Goal: Navigation & Orientation: Find specific page/section

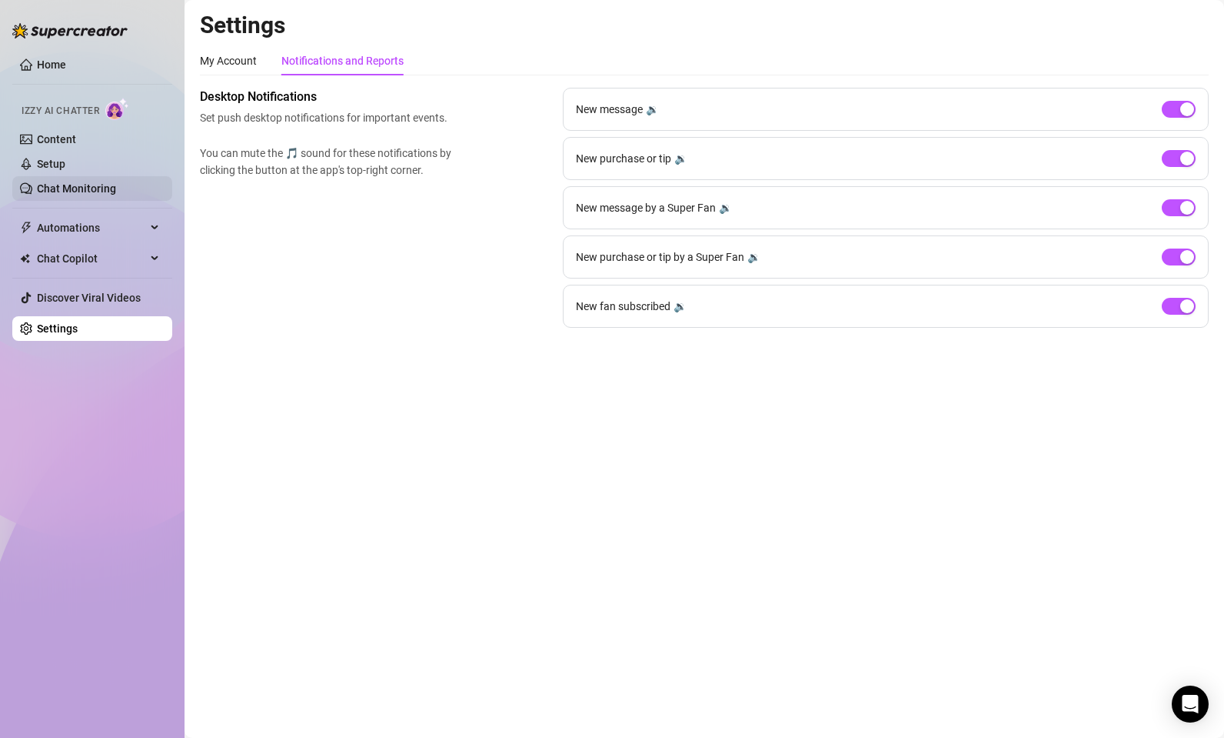
click at [109, 195] on link "Chat Monitoring" at bounding box center [76, 188] width 79 height 12
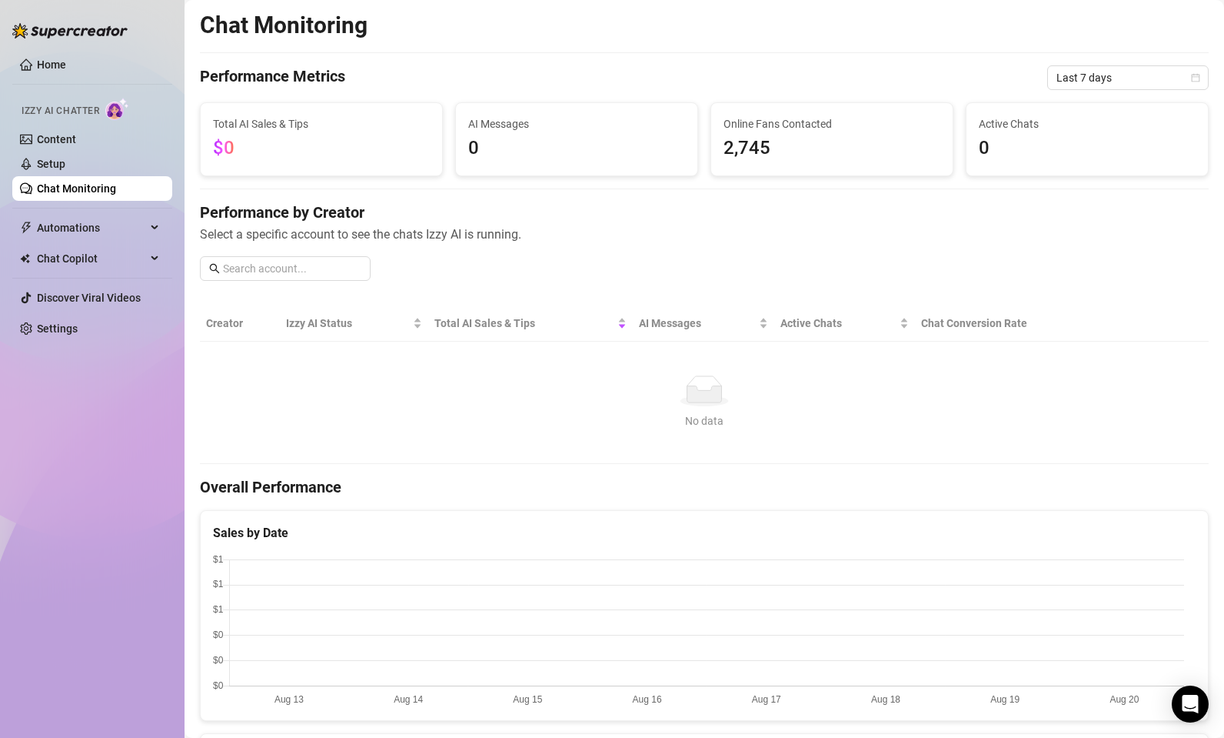
click at [811, 145] on span "2,745" at bounding box center [832, 148] width 217 height 29
click at [1108, 80] on span "Last 7 days" at bounding box center [1128, 77] width 143 height 23
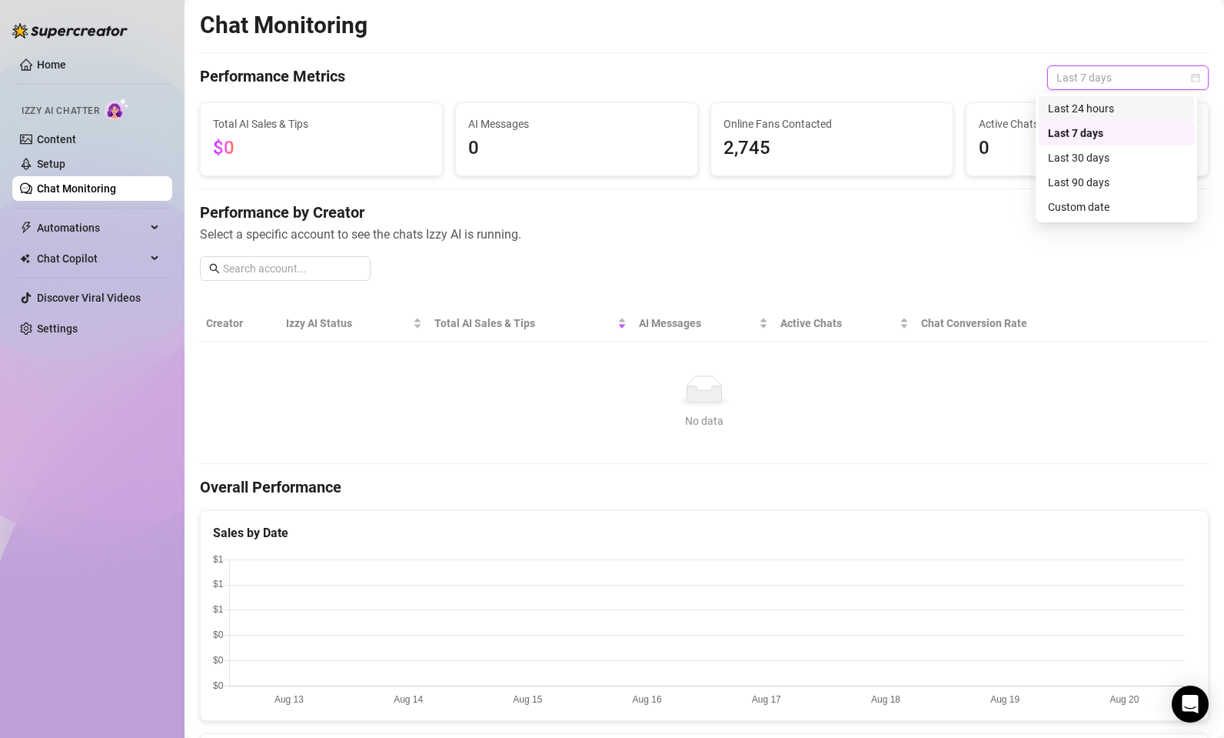
click at [1098, 109] on div "Last 24 hours" at bounding box center [1116, 108] width 137 height 17
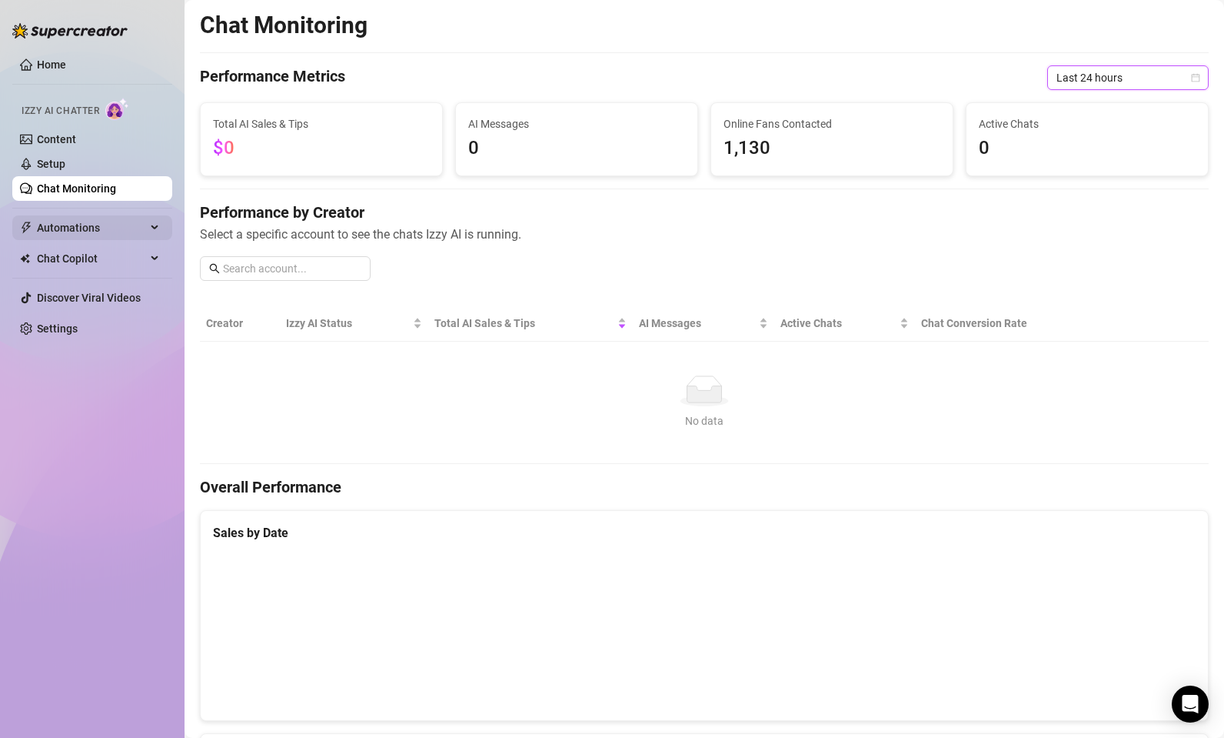
click at [143, 220] on span "Automations" at bounding box center [91, 227] width 109 height 25
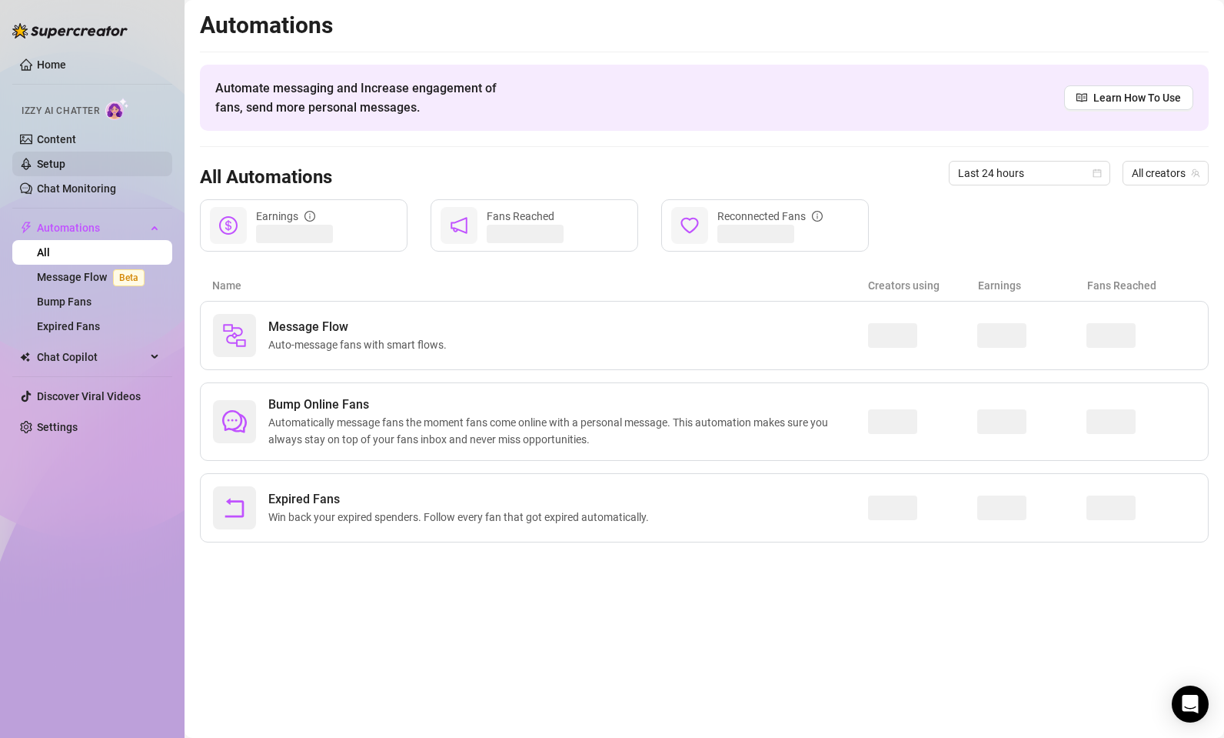
click at [65, 163] on link "Setup" at bounding box center [51, 164] width 28 height 12
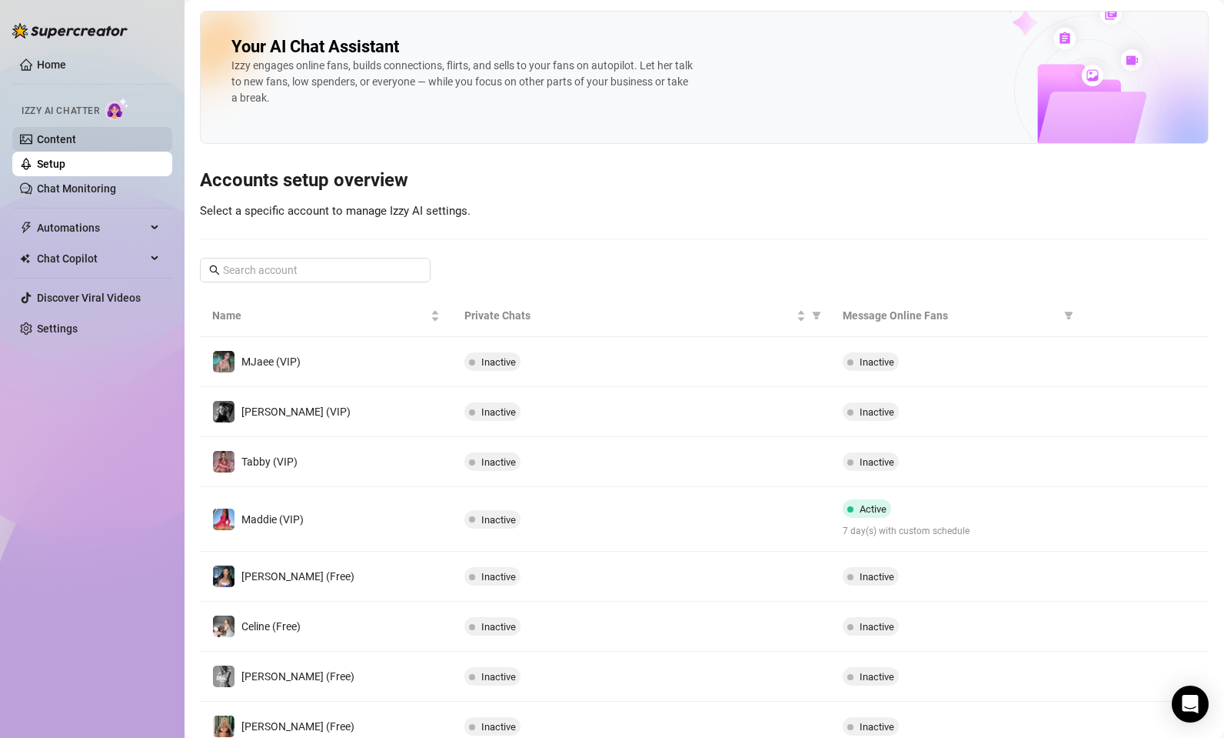
click at [75, 139] on link "Content" at bounding box center [56, 139] width 39 height 12
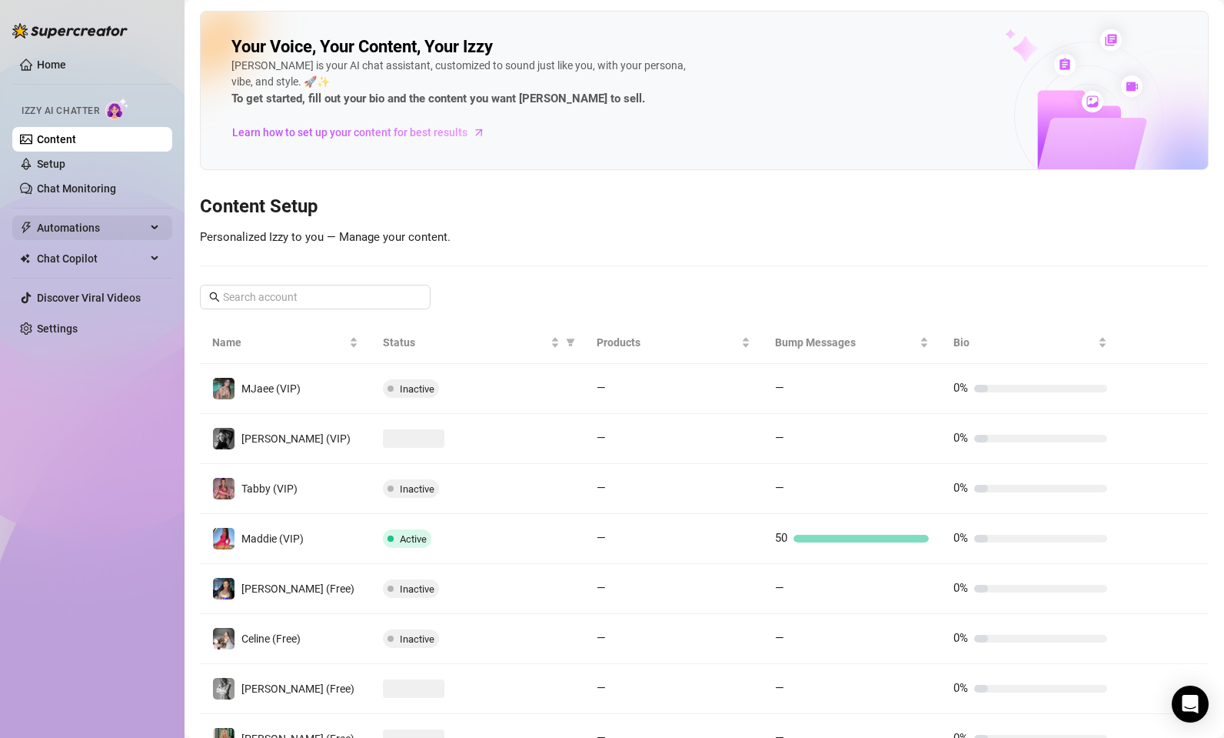
click at [130, 226] on span "Automations" at bounding box center [91, 227] width 109 height 25
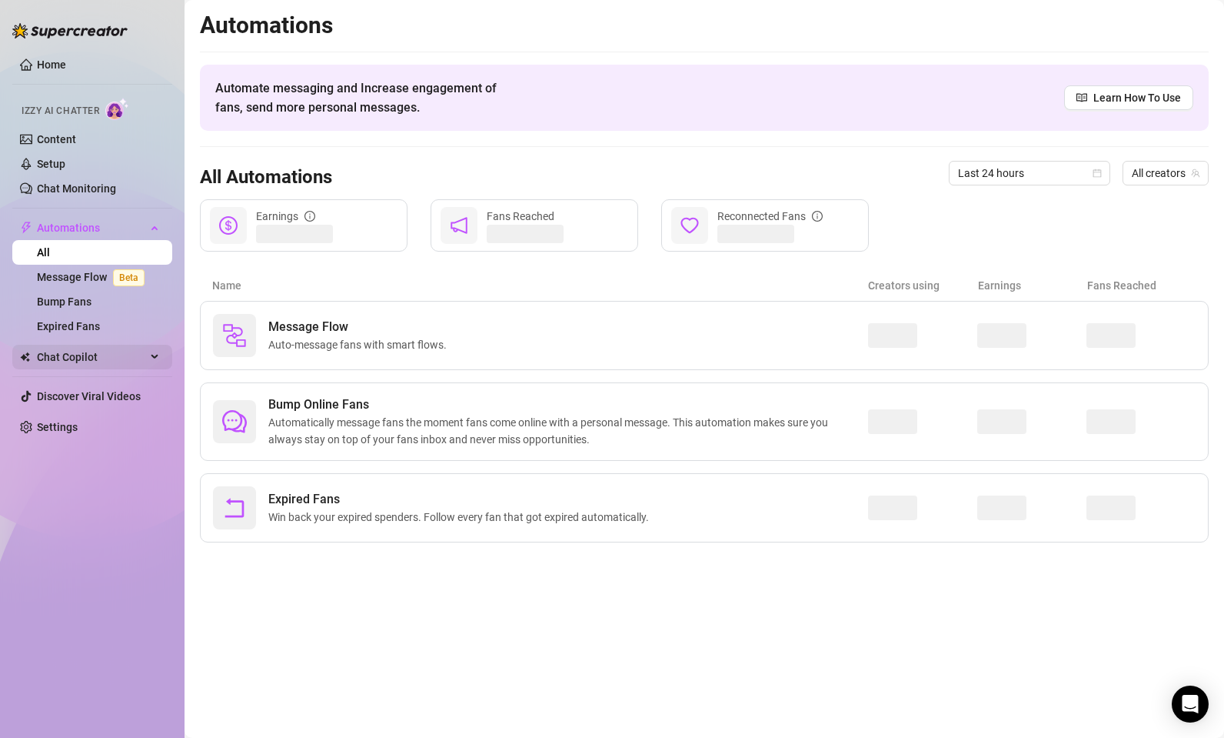
click at [151, 358] on div "Chat Copilot" at bounding box center [92, 357] width 160 height 25
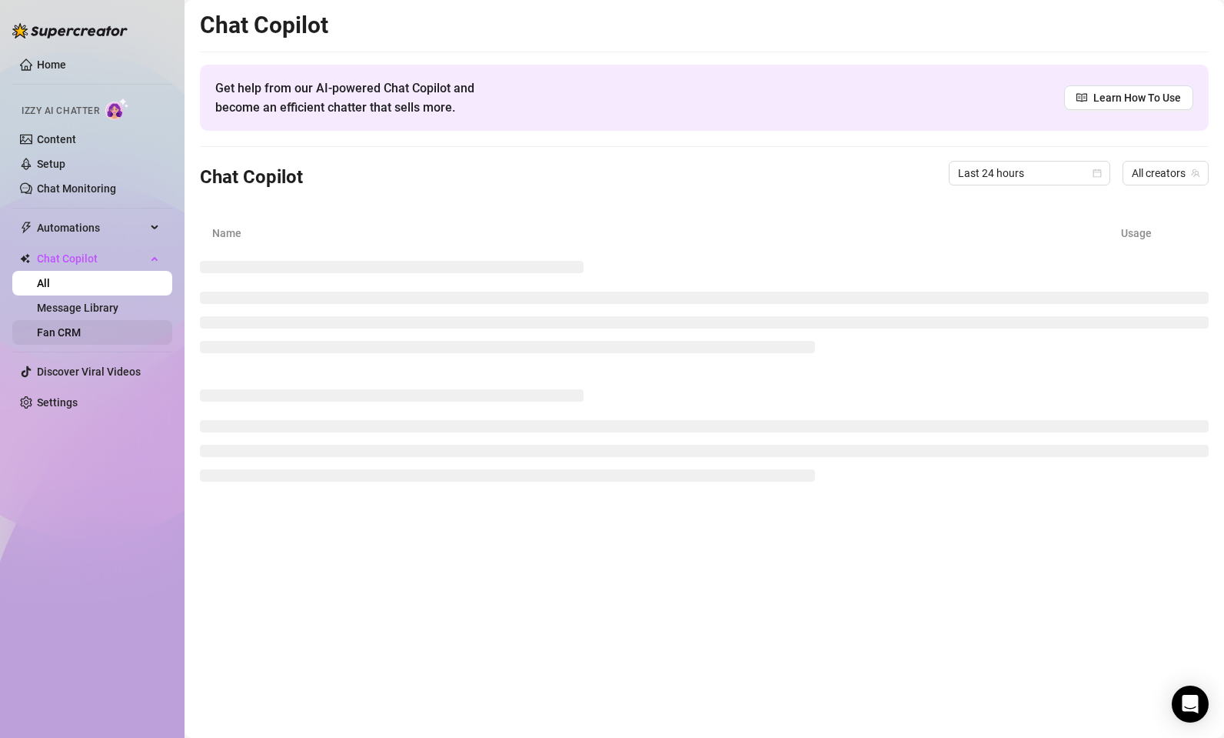
click at [81, 338] on link "Fan CRM" at bounding box center [59, 332] width 44 height 12
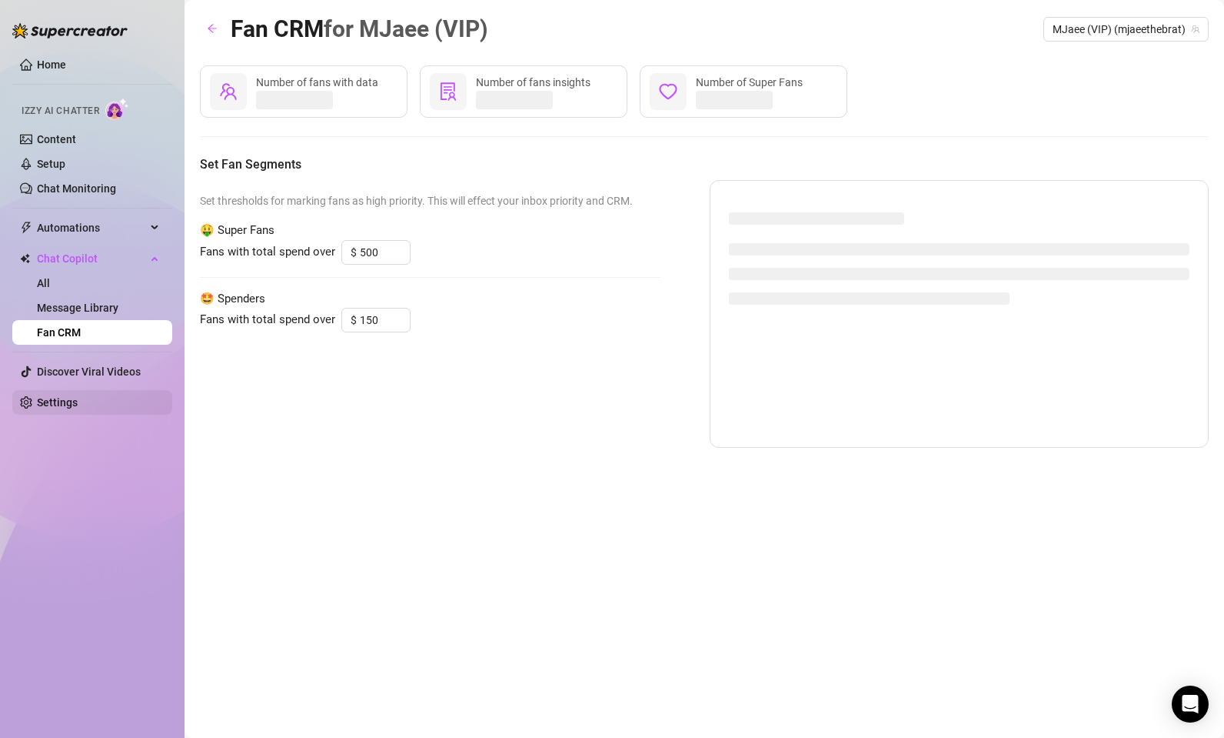
click at [51, 408] on link "Settings" at bounding box center [57, 402] width 41 height 12
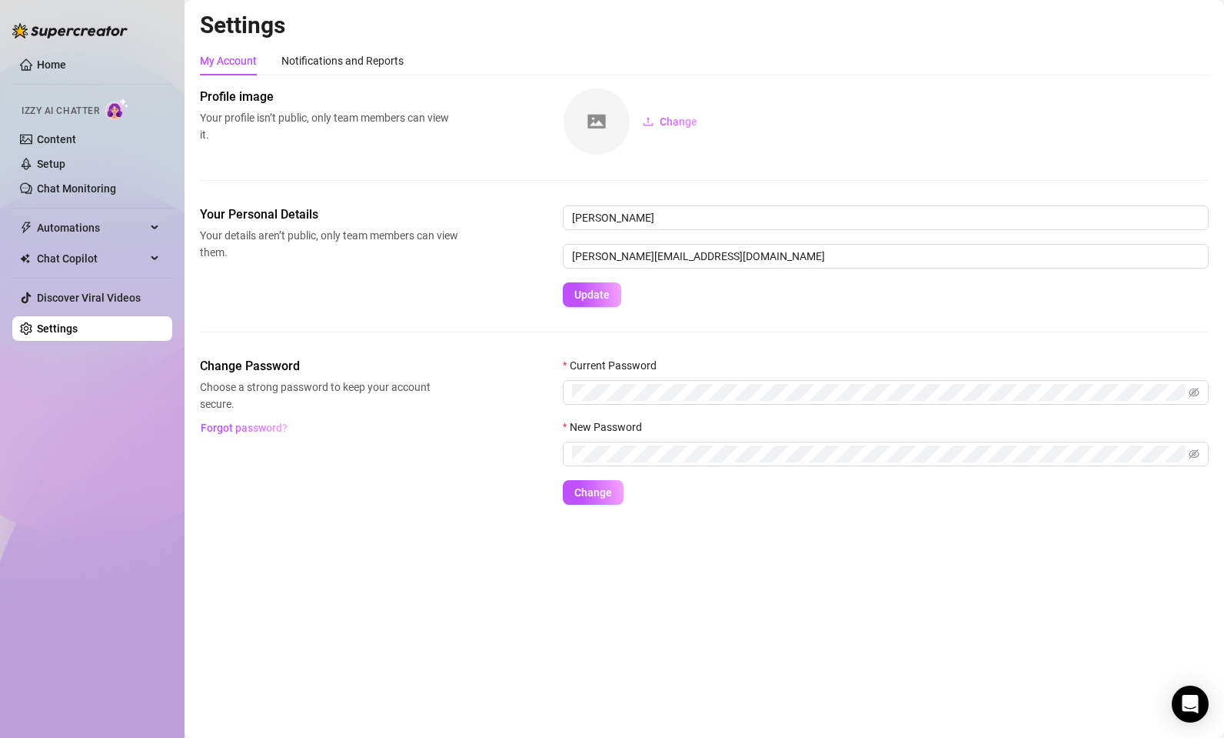
click at [605, 128] on img at bounding box center [597, 121] width 66 height 66
click at [39, 62] on link "Home" at bounding box center [51, 64] width 29 height 12
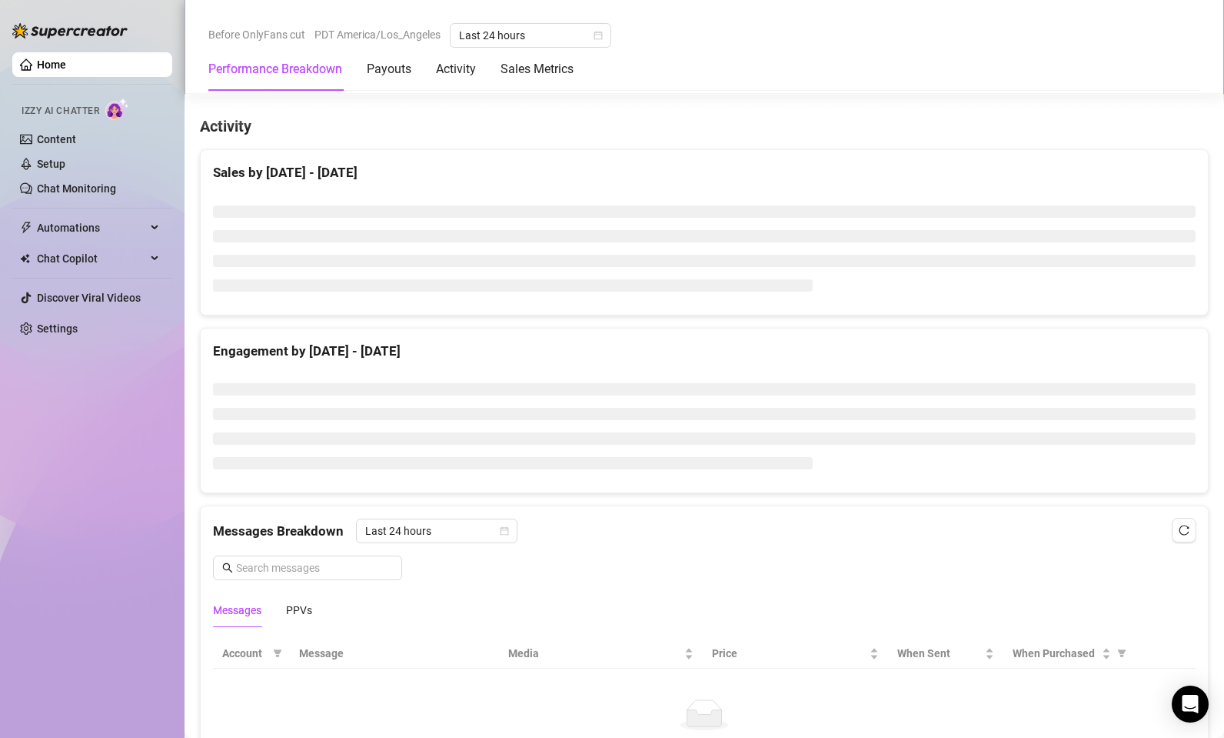
scroll to position [595, 0]
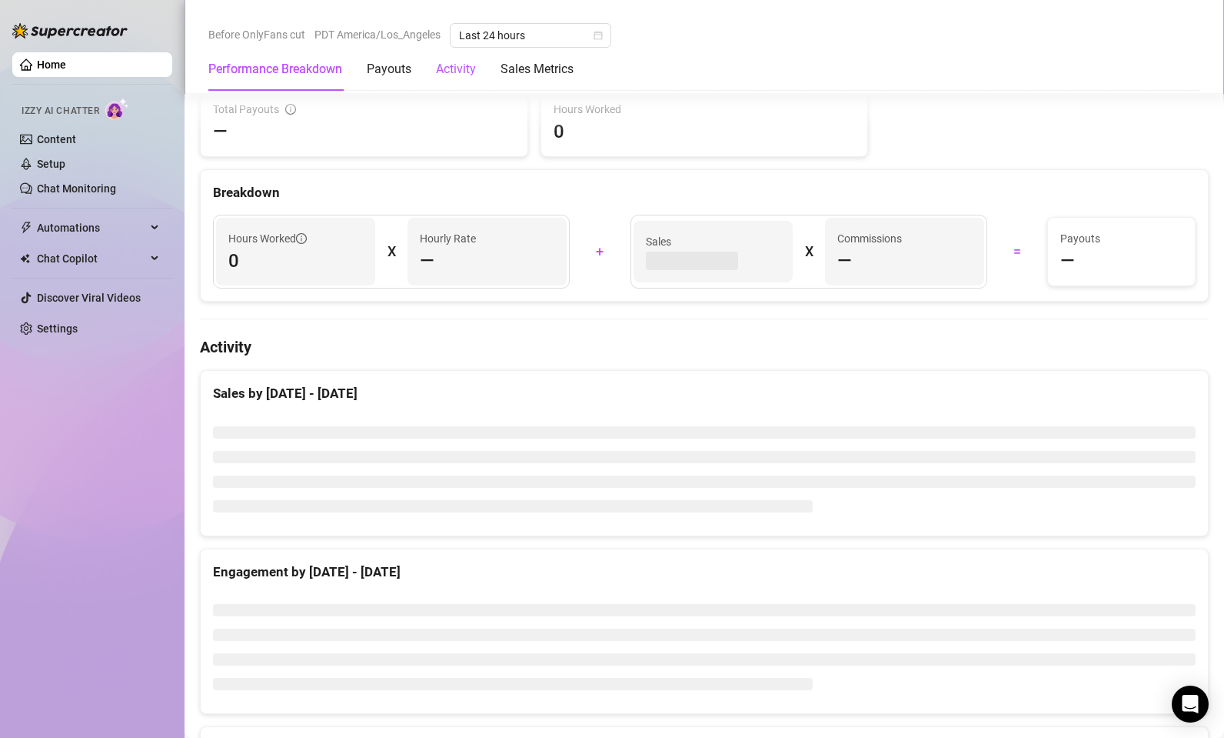
click at [459, 68] on div "Activity" at bounding box center [456, 69] width 40 height 18
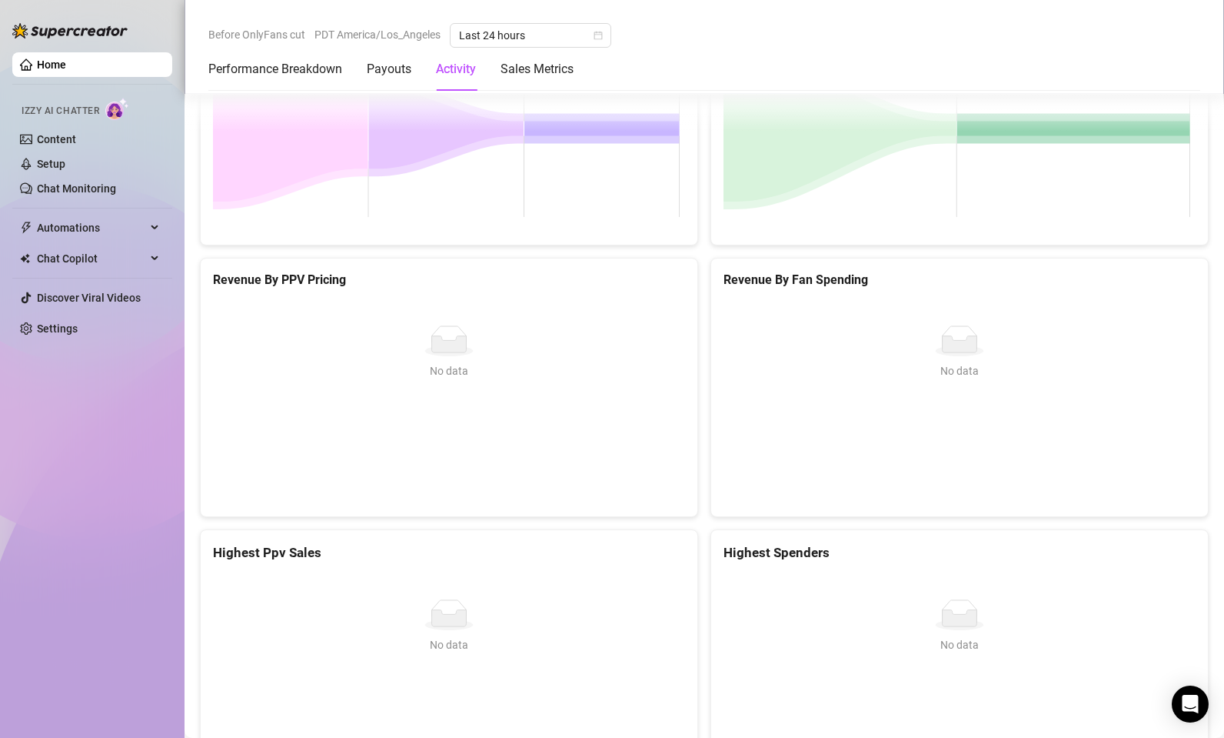
scroll to position [1521, 0]
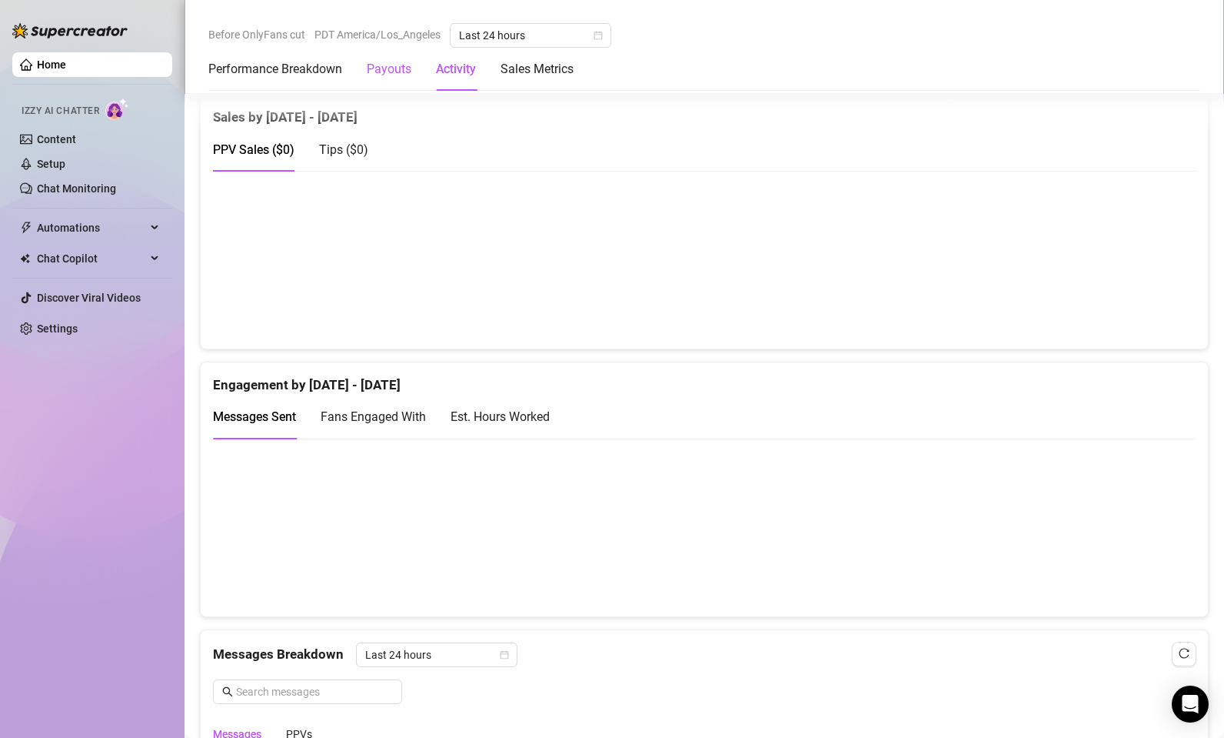
click at [393, 77] on div "Payouts" at bounding box center [389, 69] width 45 height 18
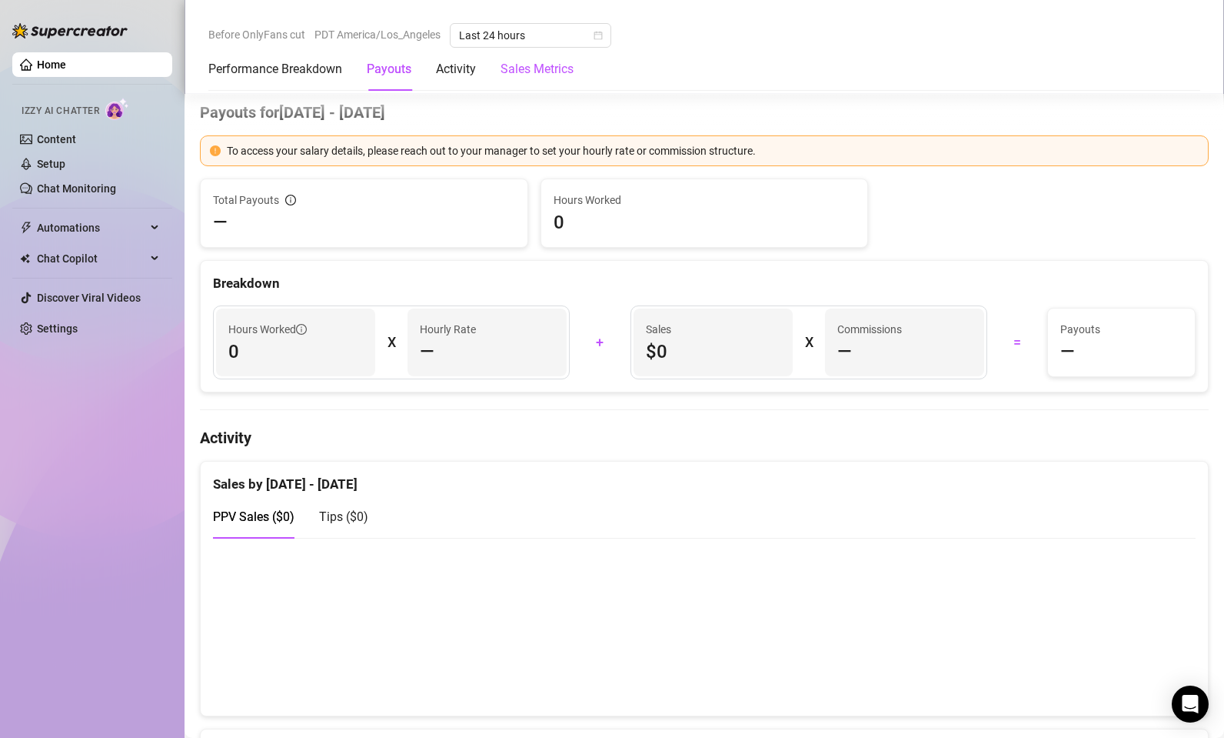
click at [544, 75] on Metrics "Sales Metrics" at bounding box center [537, 69] width 73 height 18
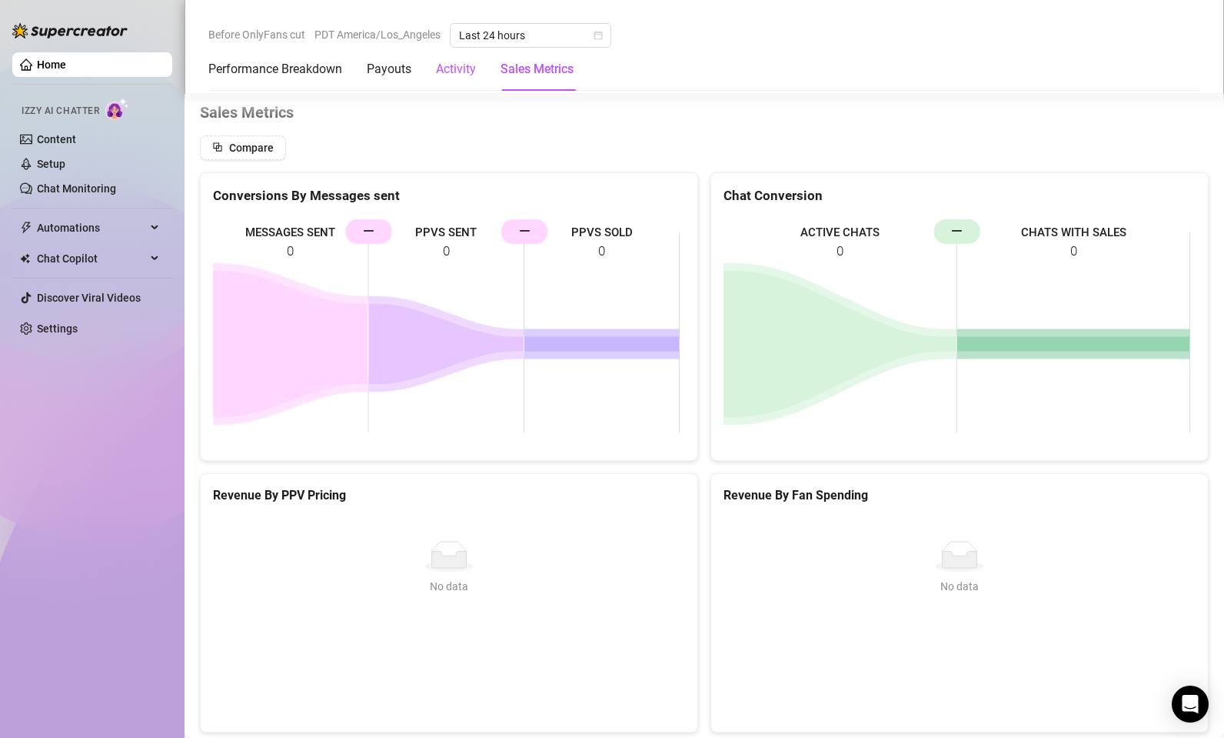
click at [458, 73] on div "Activity" at bounding box center [456, 69] width 40 height 18
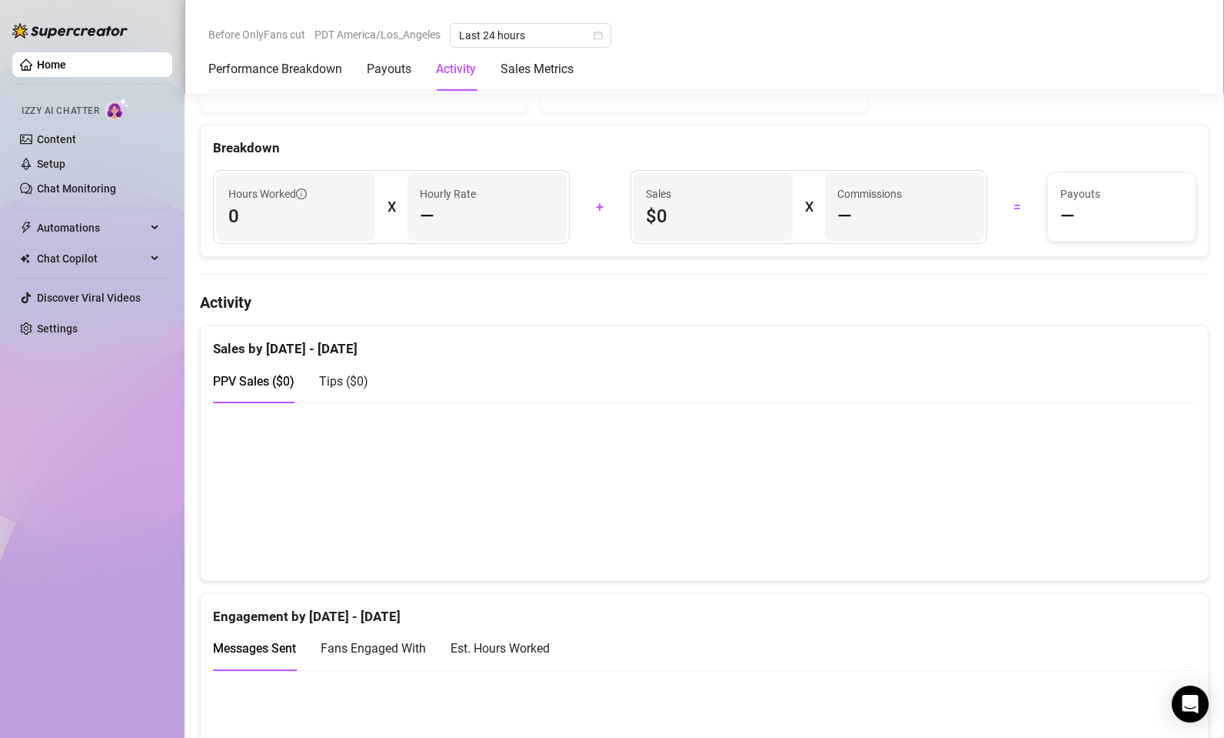
scroll to position [378, 0]
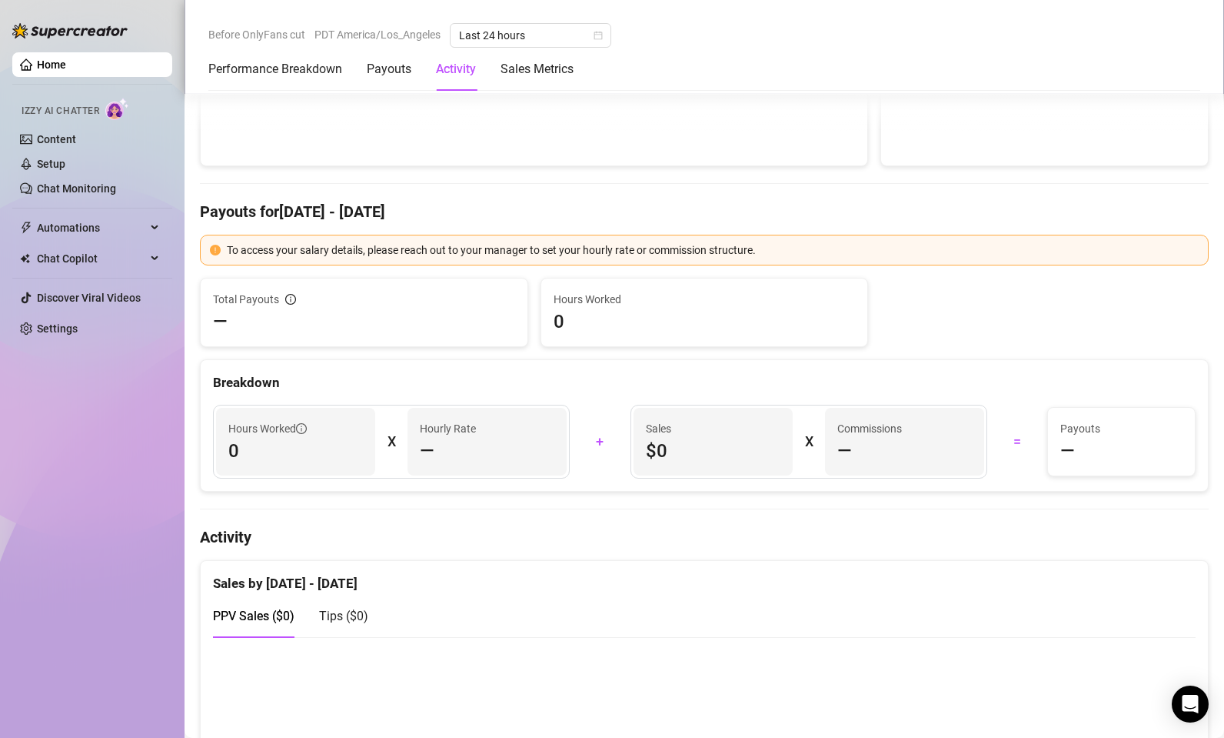
click at [66, 60] on link "Home" at bounding box center [51, 64] width 29 height 12
